Goal: Complete application form

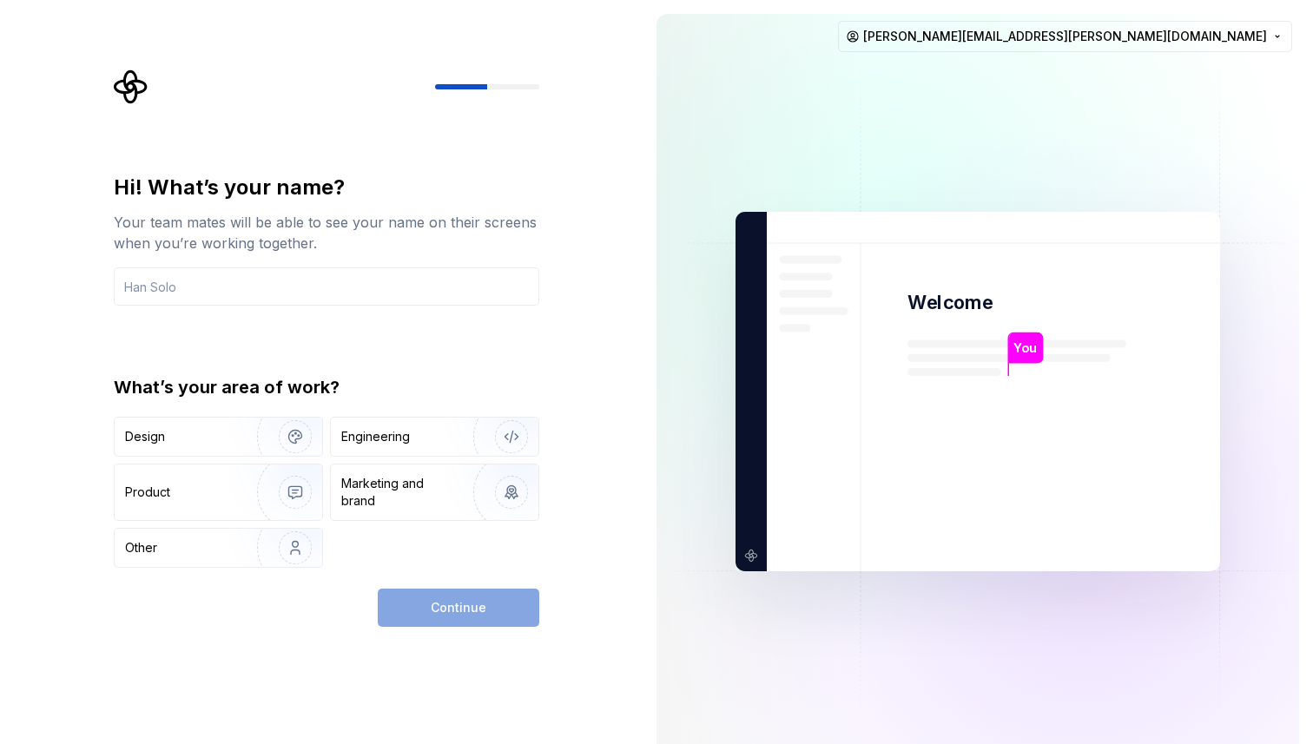
click at [478, 280] on input "text" at bounding box center [326, 286] width 425 height 38
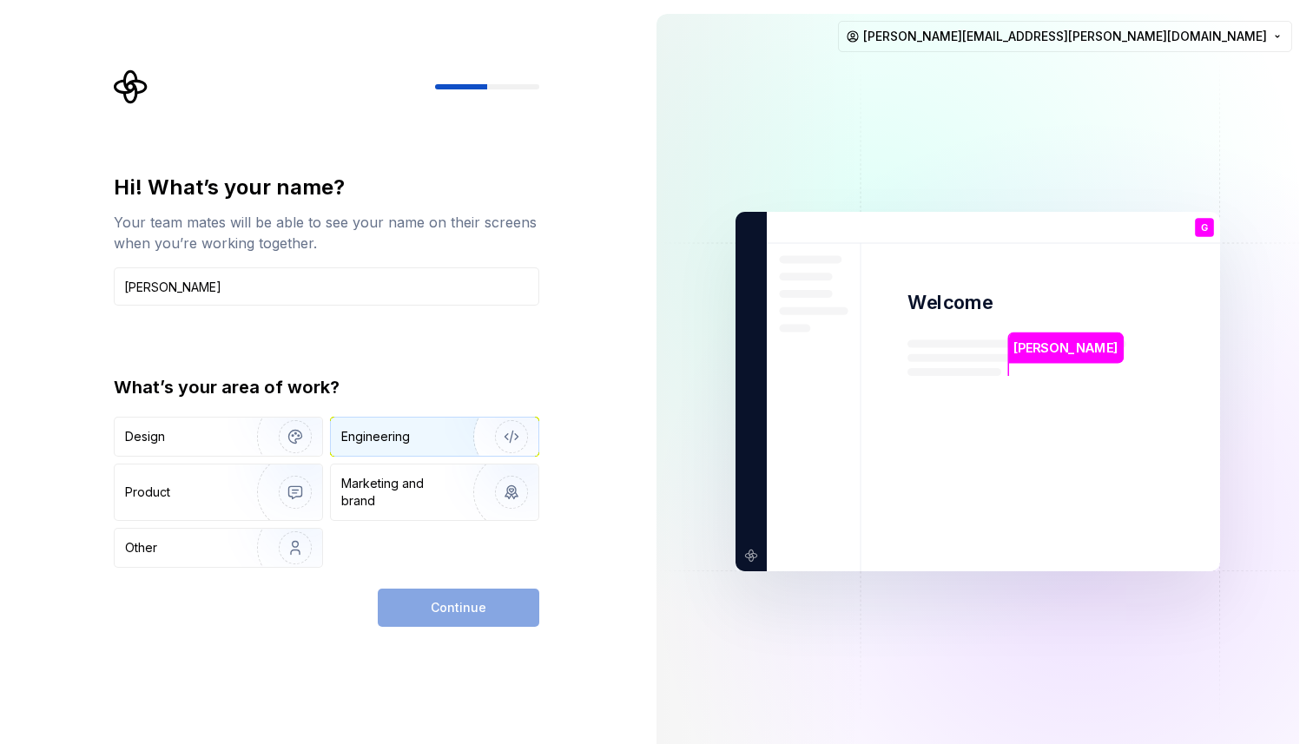
type input "[PERSON_NAME]"
click at [375, 436] on div "Engineering" at bounding box center [375, 436] width 69 height 17
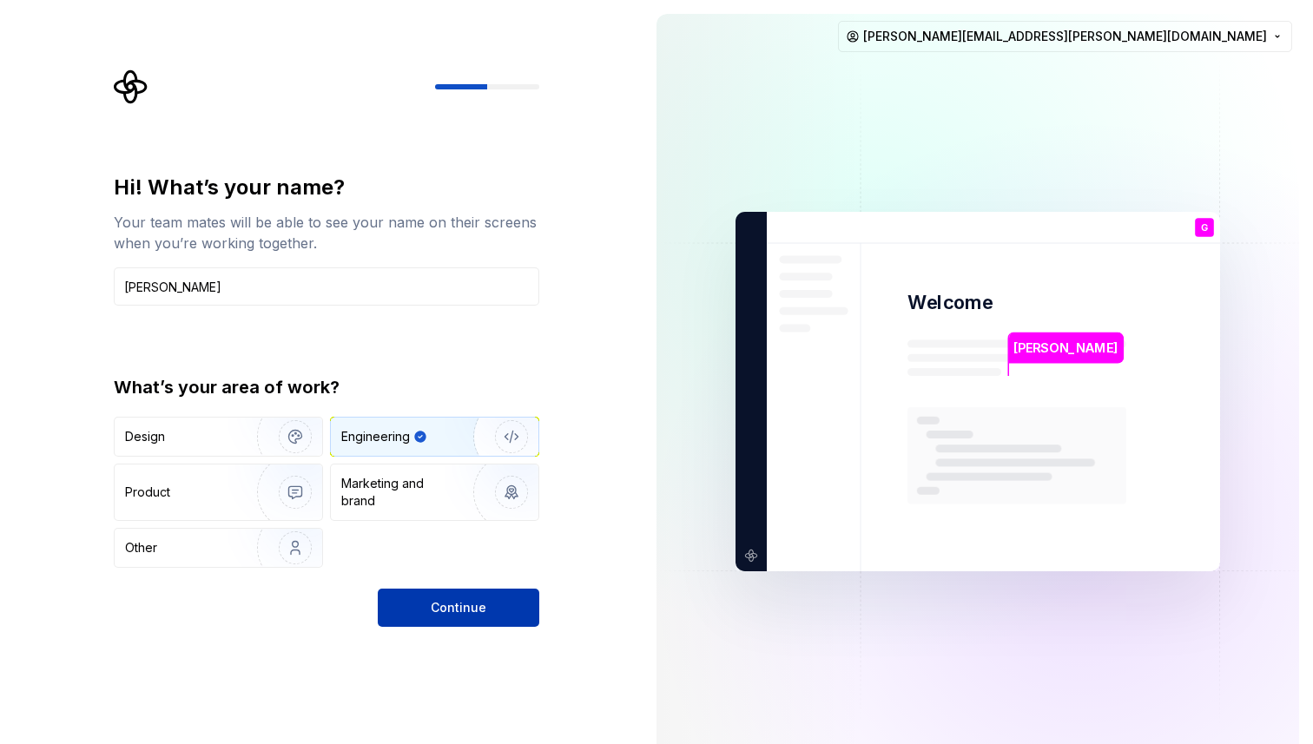
click at [417, 595] on button "Continue" at bounding box center [459, 608] width 162 height 38
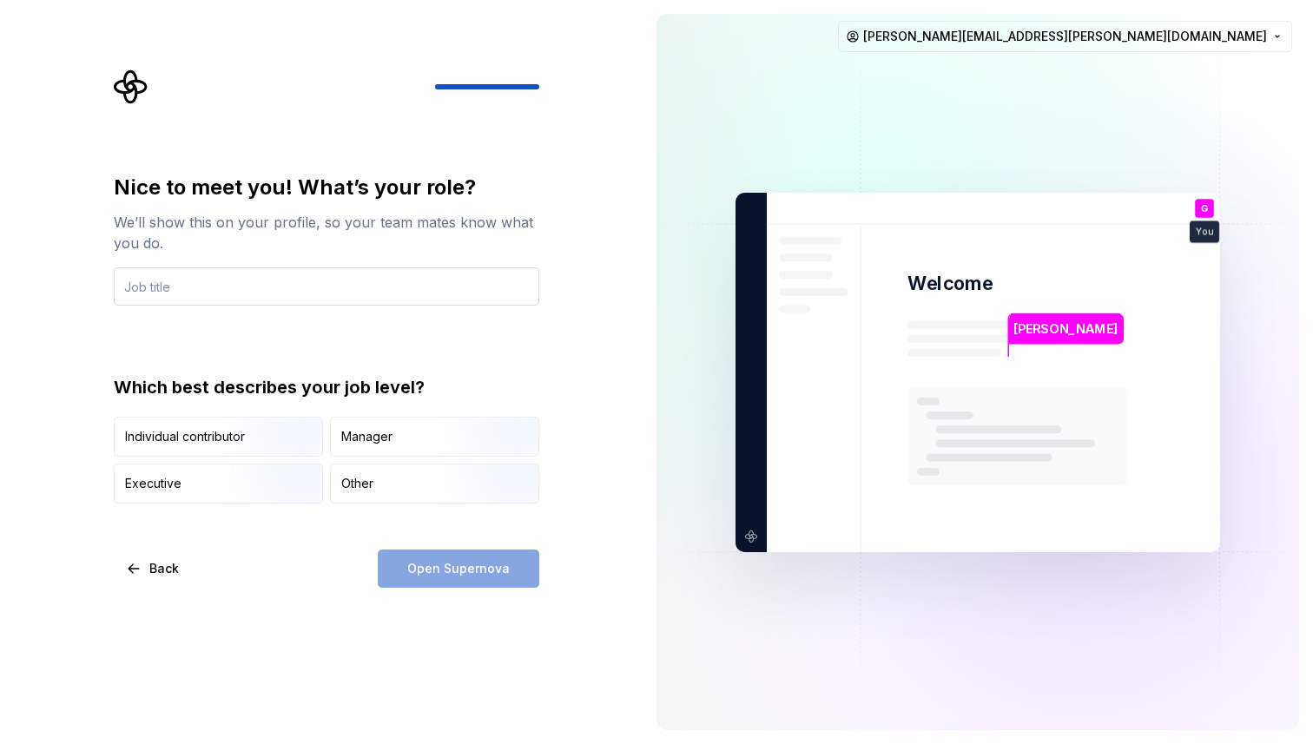
click at [392, 298] on input "text" at bounding box center [326, 286] width 425 height 38
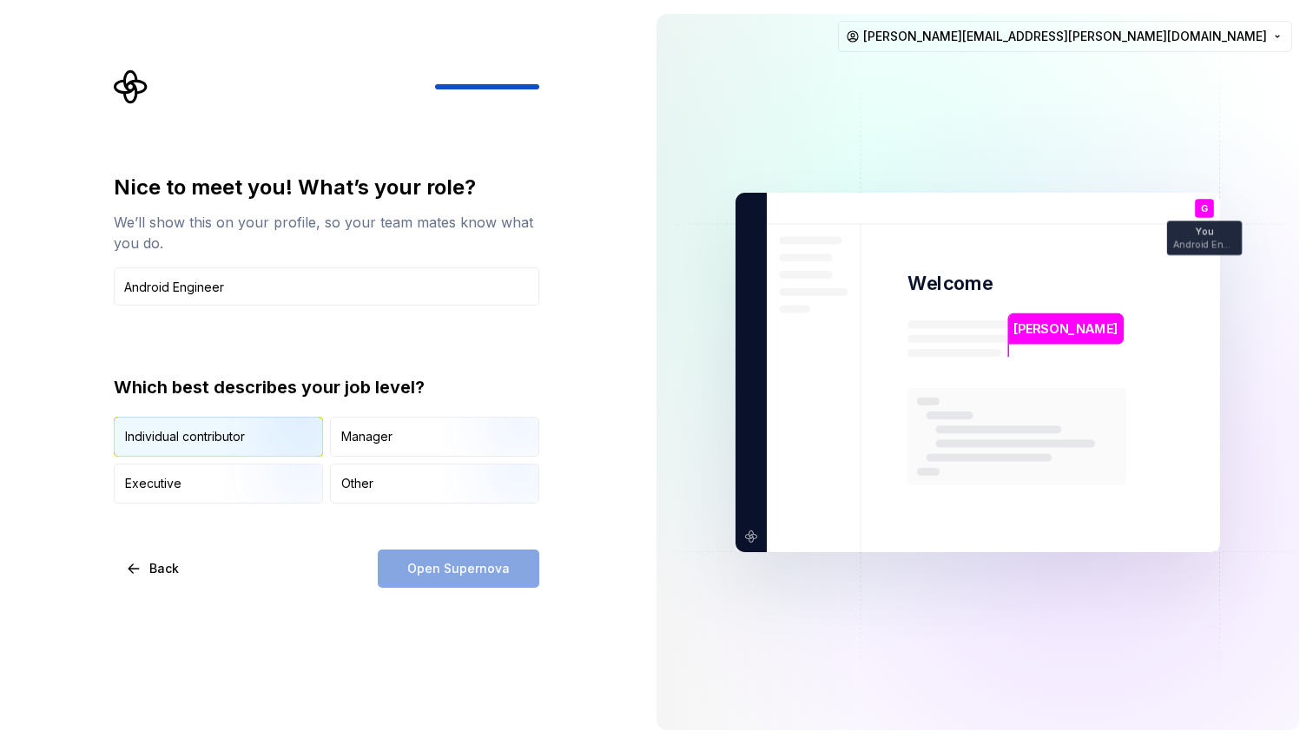
type input "Android Engineer"
click at [293, 443] on img "button" at bounding box center [280, 458] width 111 height 116
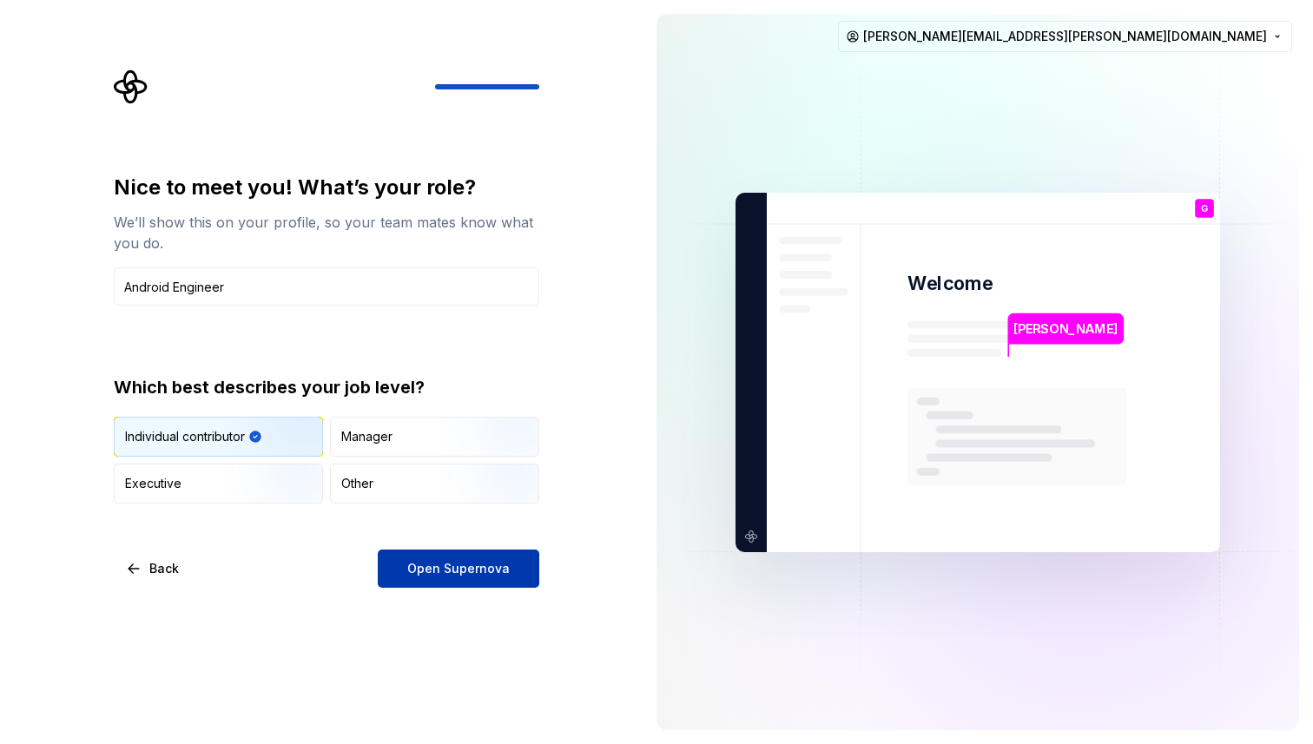
click at [393, 559] on button "Open Supernova" at bounding box center [459, 569] width 162 height 38
